Goal: Task Accomplishment & Management: Manage account settings

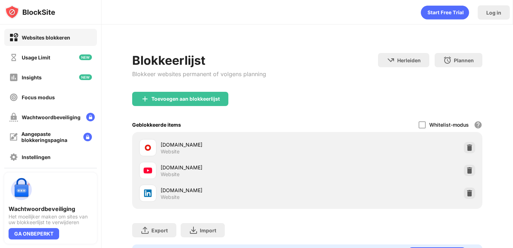
click at [472, 193] on img at bounding box center [469, 193] width 7 height 7
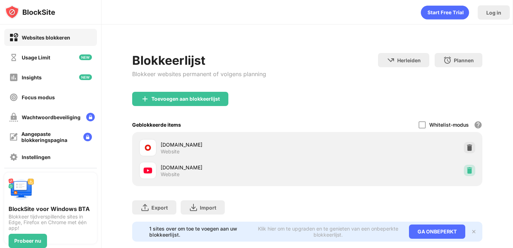
click at [470, 168] on img at bounding box center [469, 170] width 7 height 7
